Goal: Check status

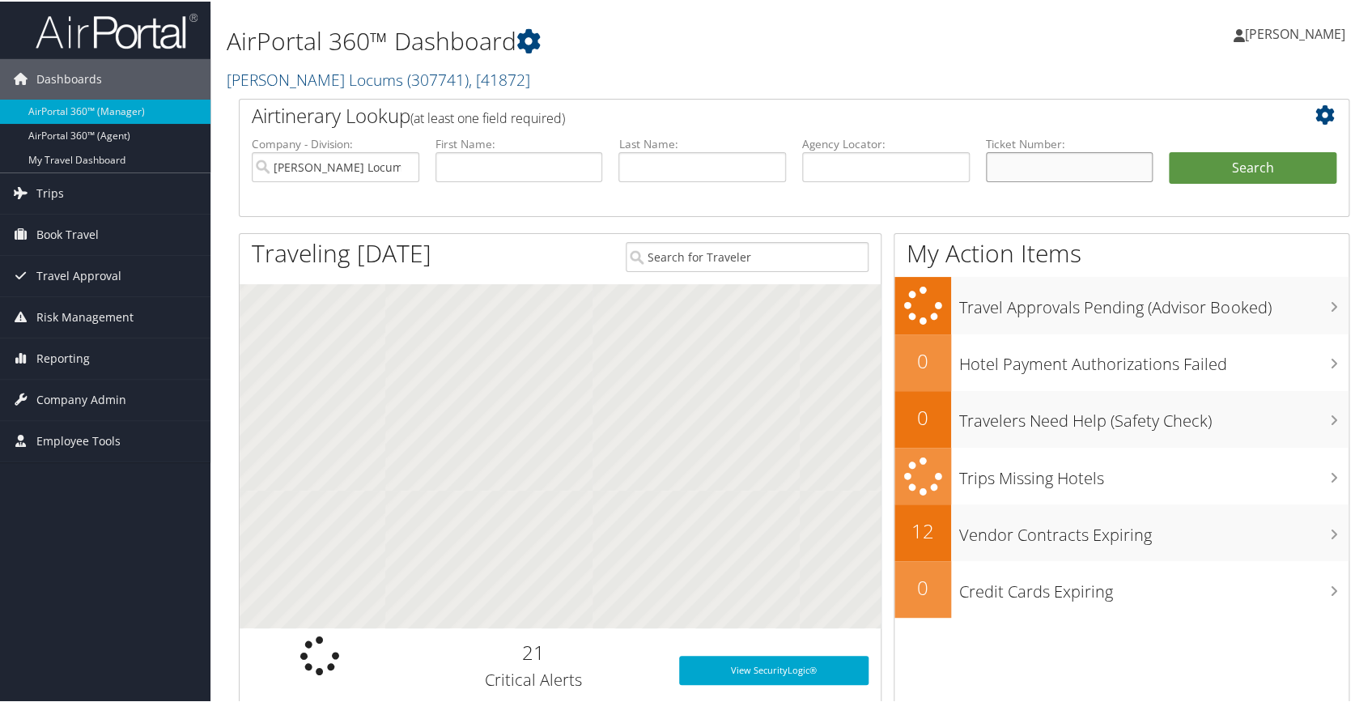
click at [1017, 156] on input "text" at bounding box center [1070, 166] width 168 height 30
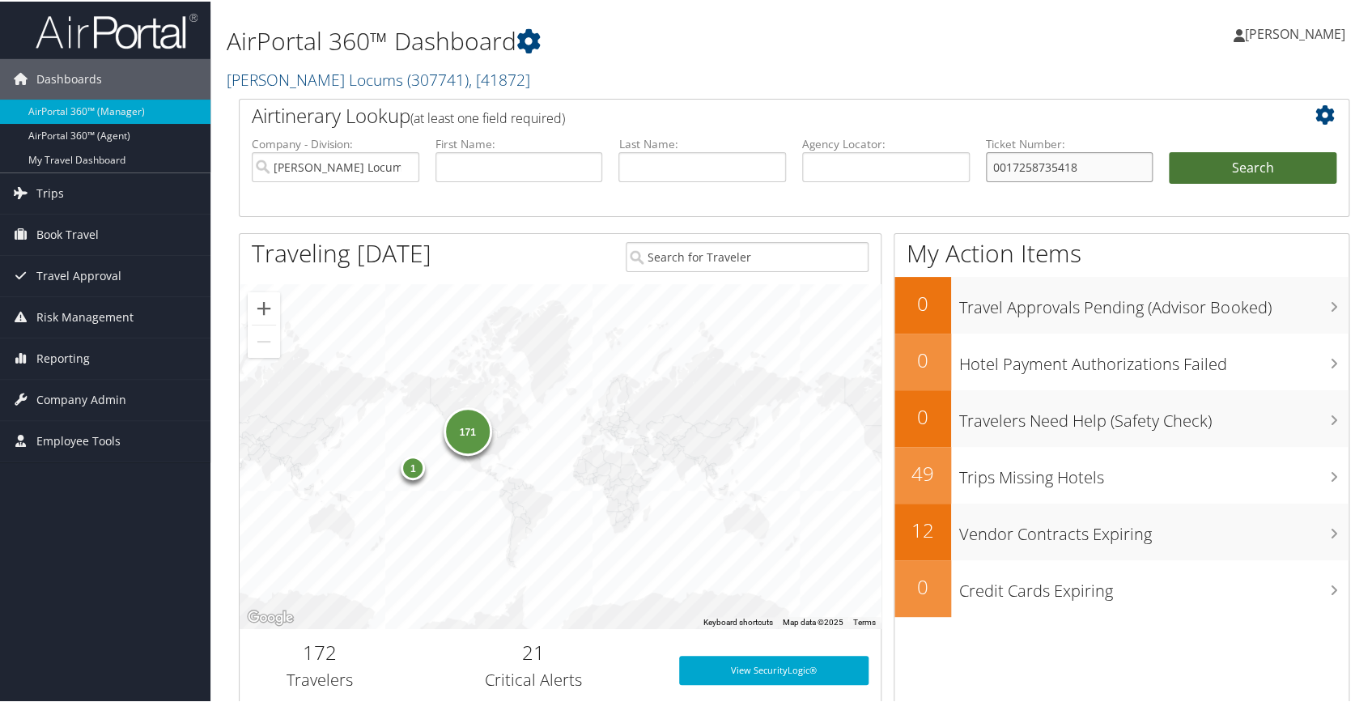
type input "0017258735418"
click at [1230, 169] on button "Search" at bounding box center [1253, 167] width 168 height 32
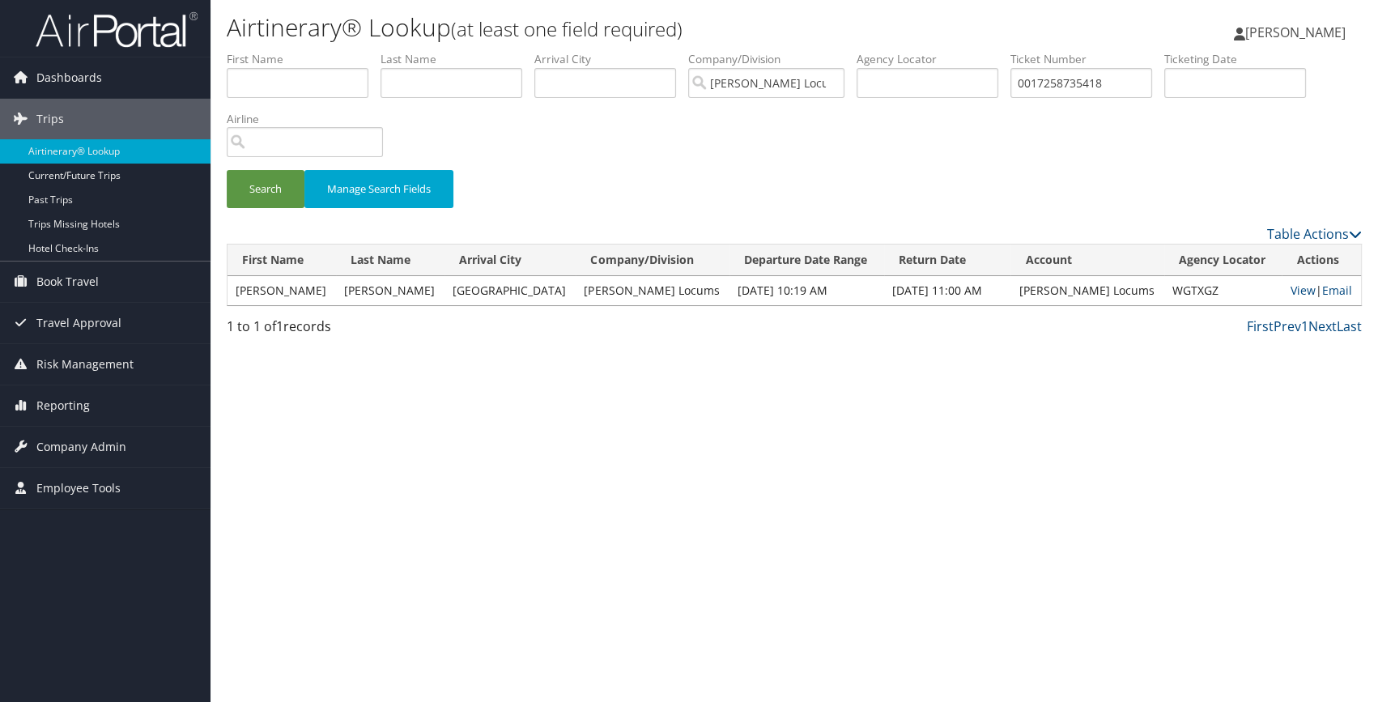
click at [718, 363] on div "Airtinerary® Lookup (at least one field required) Carlota Munoz Lemke Carlota M…" at bounding box center [793, 351] width 1167 height 702
drag, startPoint x: 244, startPoint y: 287, endPoint x: 624, endPoint y: 300, distance: 379.9
click at [624, 300] on tr "Jonelle George Greenville Hayes Locums Jun 8, 2025 10:19 AM Jun 14, 2025 11:00 …" at bounding box center [793, 290] width 1133 height 29
drag, startPoint x: 624, startPoint y: 300, endPoint x: 642, endPoint y: 363, distance: 65.6
click at [642, 363] on div "Airtinerary® Lookup (at least one field required) Carlota Munoz Lemke Carlota M…" at bounding box center [793, 351] width 1167 height 702
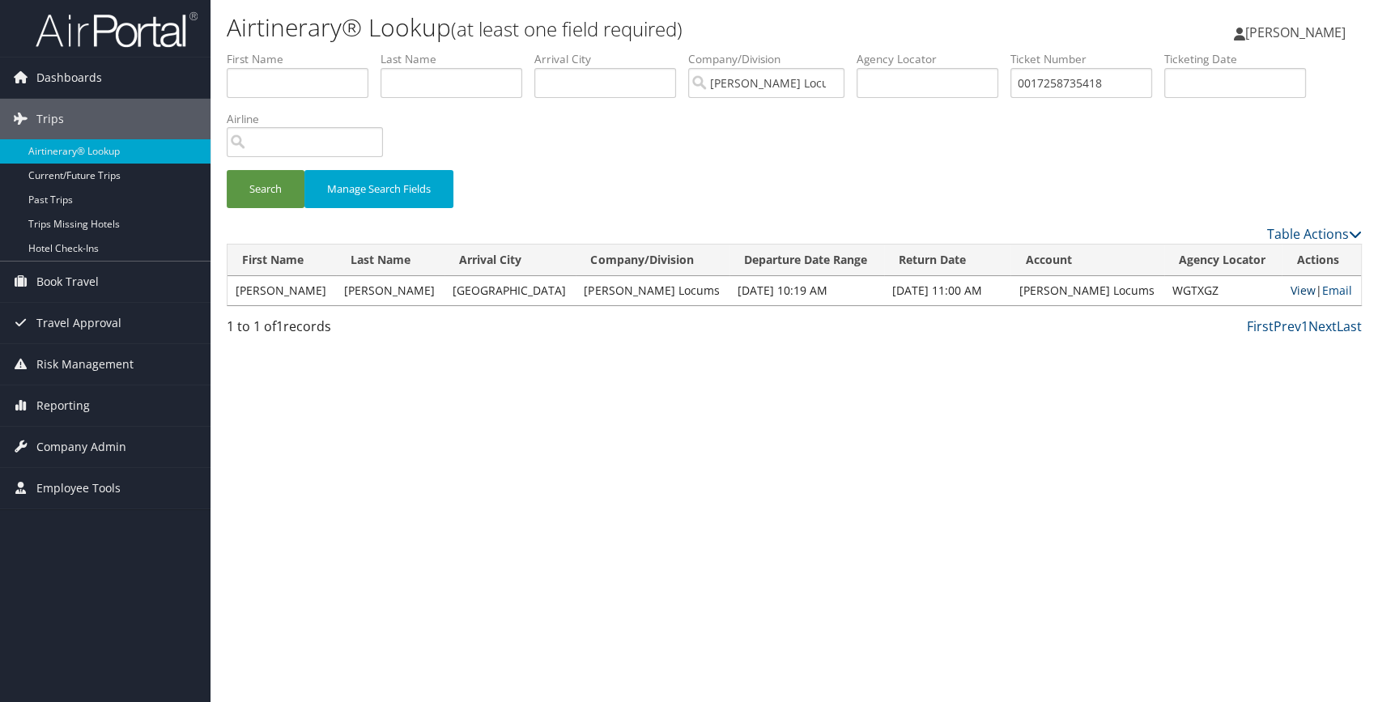
click at [1289, 284] on link "View" at bounding box center [1301, 289] width 25 height 15
